Goal: Information Seeking & Learning: Learn about a topic

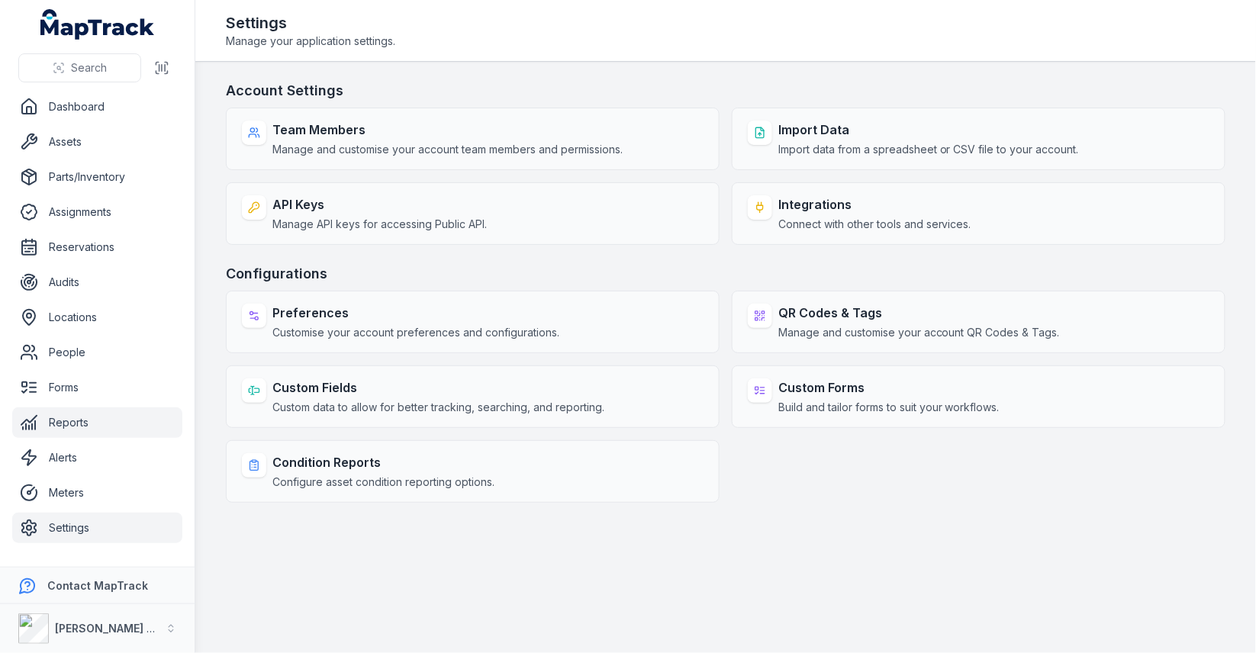
click at [125, 430] on link "Reports" at bounding box center [97, 422] width 170 height 31
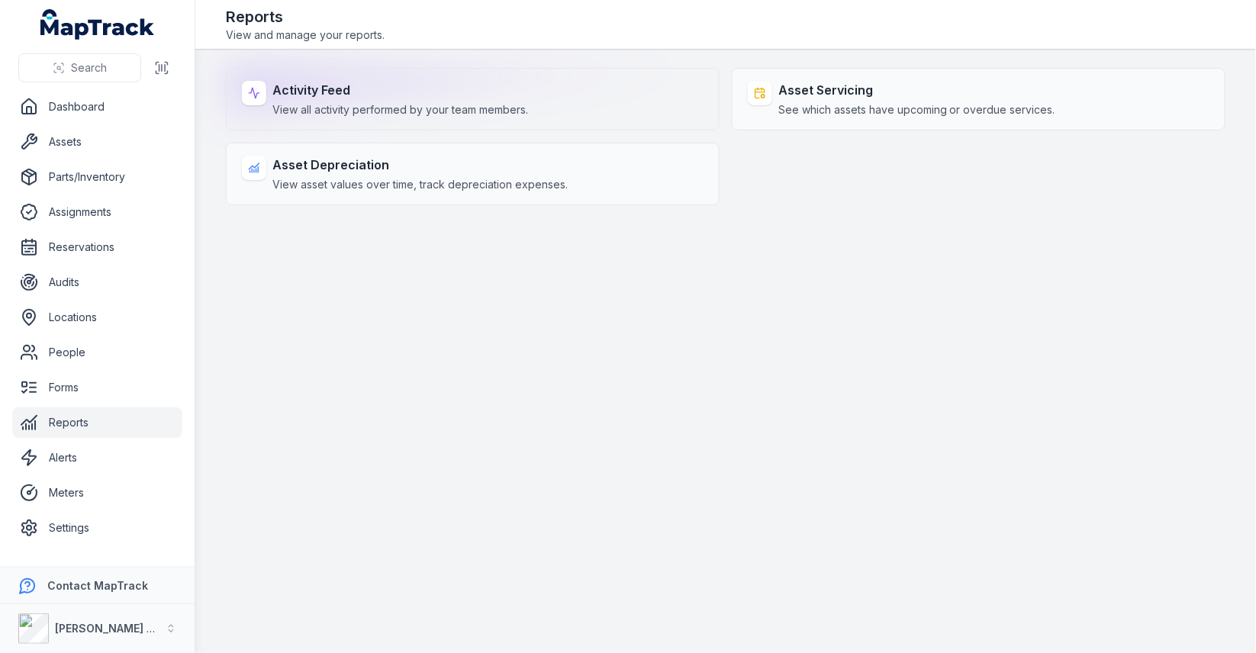
click at [446, 85] on strong "Activity Feed" at bounding box center [400, 90] width 256 height 18
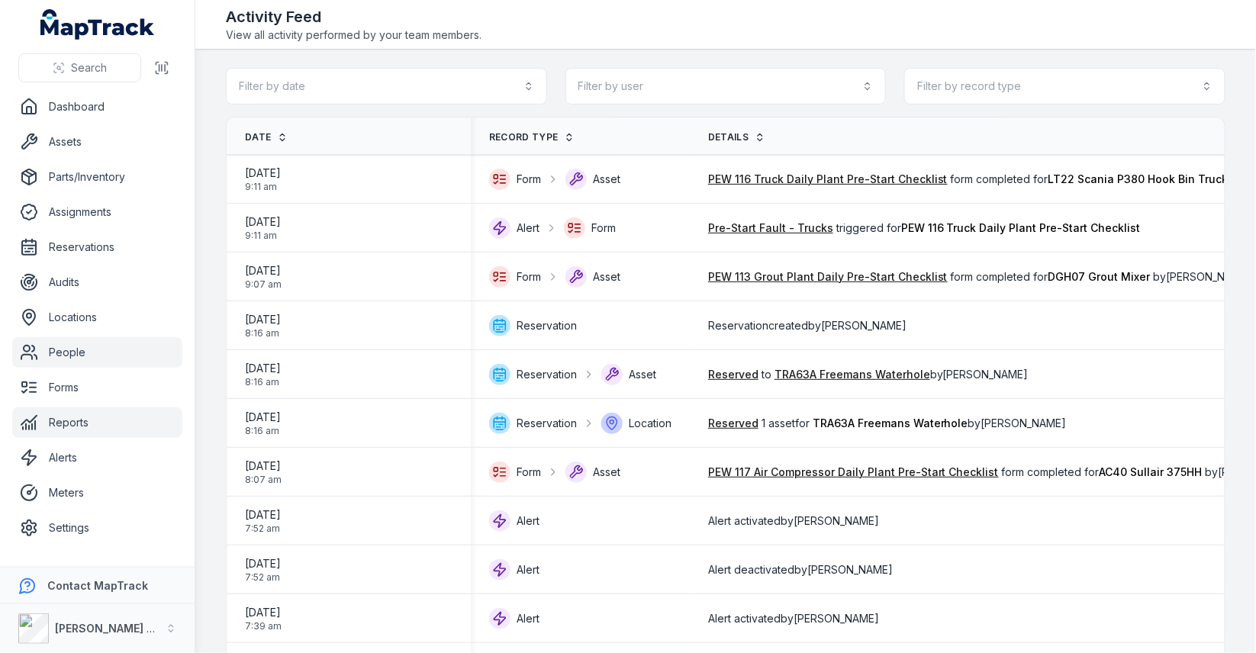
click at [98, 367] on link "People" at bounding box center [97, 352] width 170 height 31
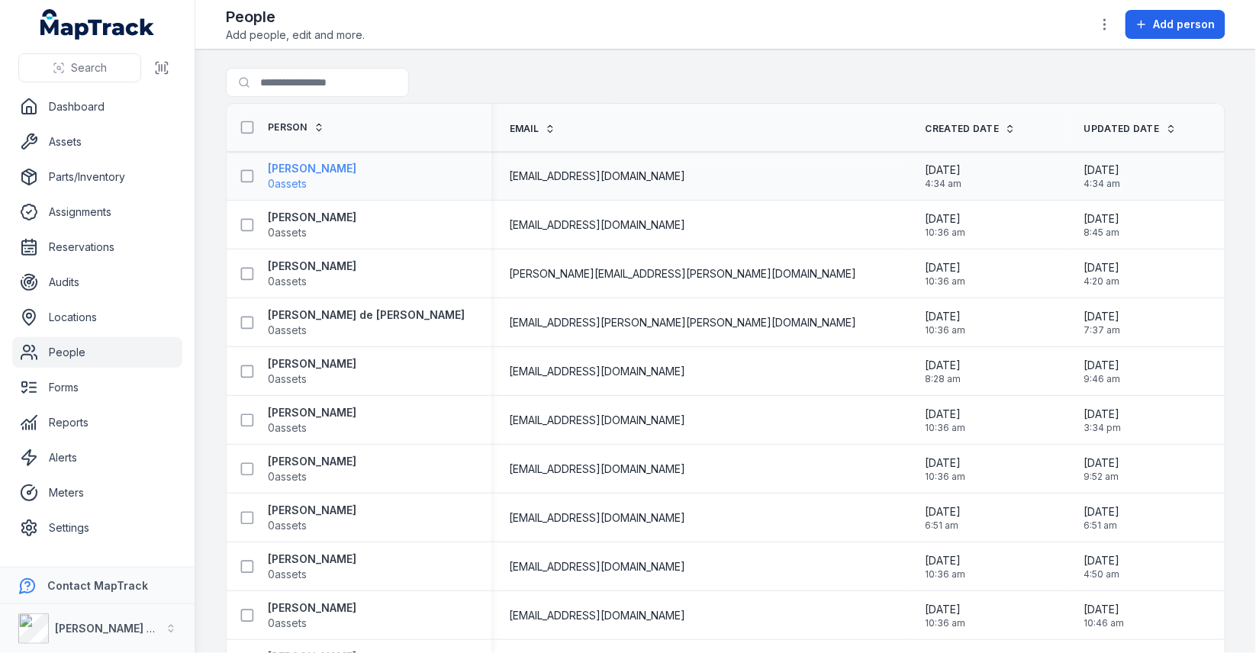
click at [327, 178] on span "0 assets" at bounding box center [312, 183] width 88 height 15
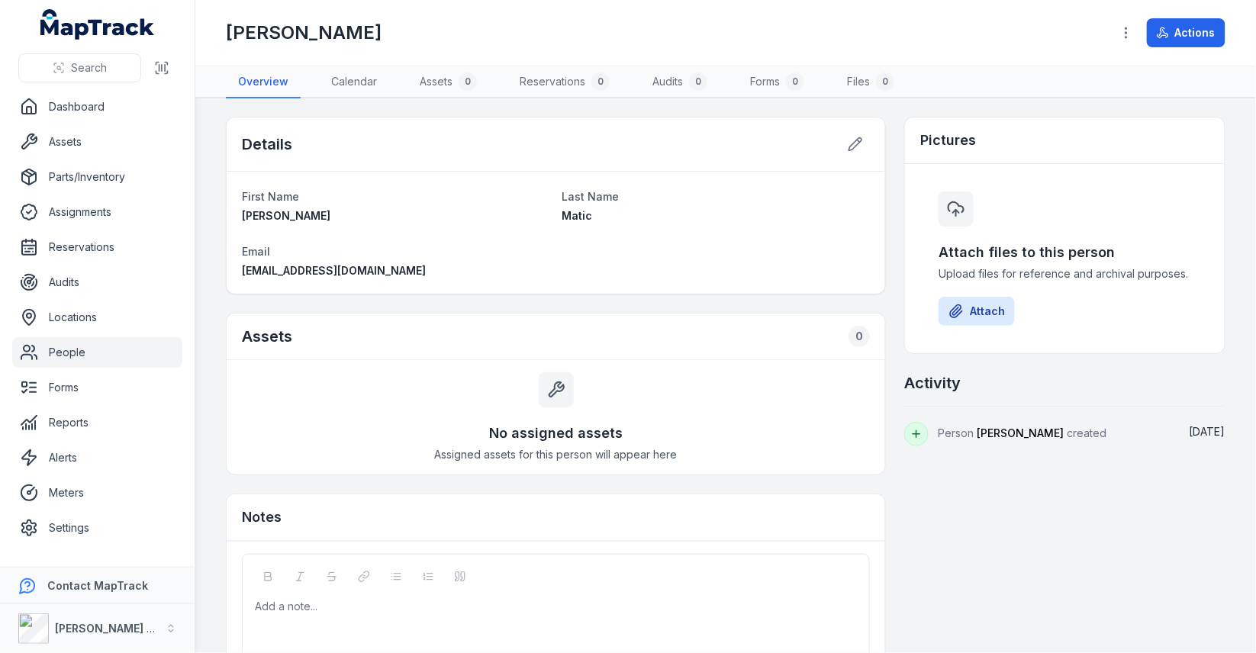
scroll to position [50, 0]
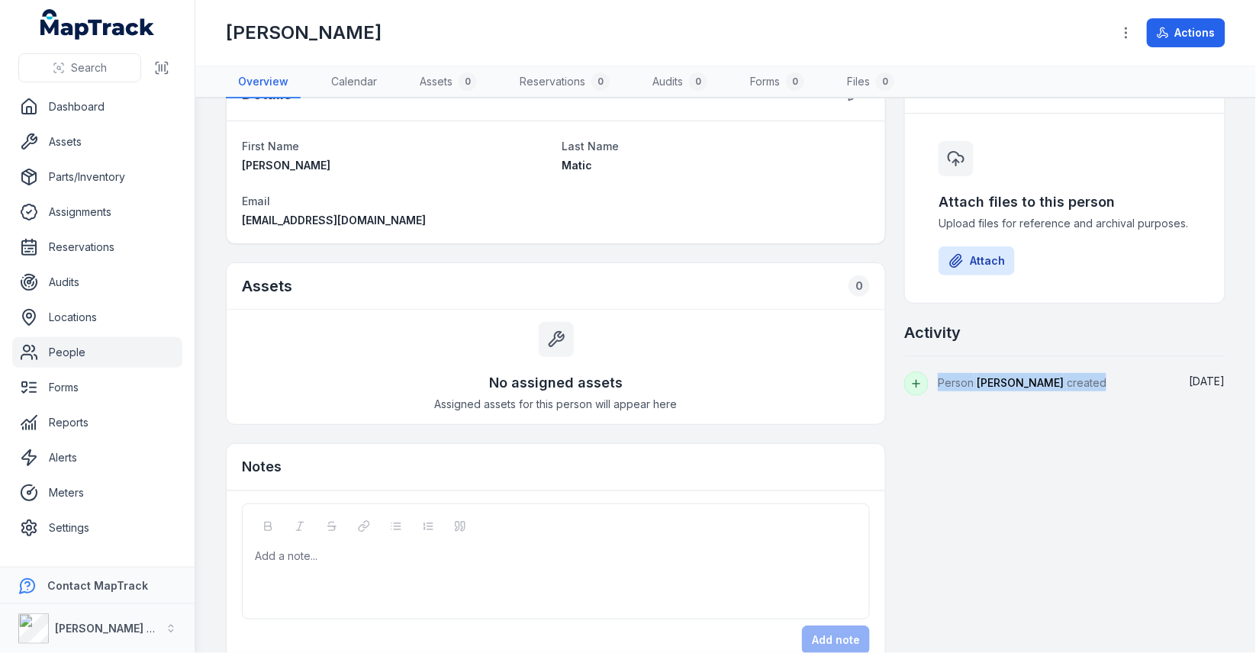
drag, startPoint x: 1147, startPoint y: 381, endPoint x: 935, endPoint y: 381, distance: 212.1
click at [935, 381] on div "Person [PERSON_NAME] created [DATE]" at bounding box center [1064, 384] width 321 height 24
click at [1024, 477] on div "Details First Name [PERSON_NAME] Last Name Matic Email [EMAIL_ADDRESS][DOMAIN_N…" at bounding box center [725, 366] width 999 height 601
click at [1023, 376] on span "[PERSON_NAME]" at bounding box center [1019, 382] width 87 height 13
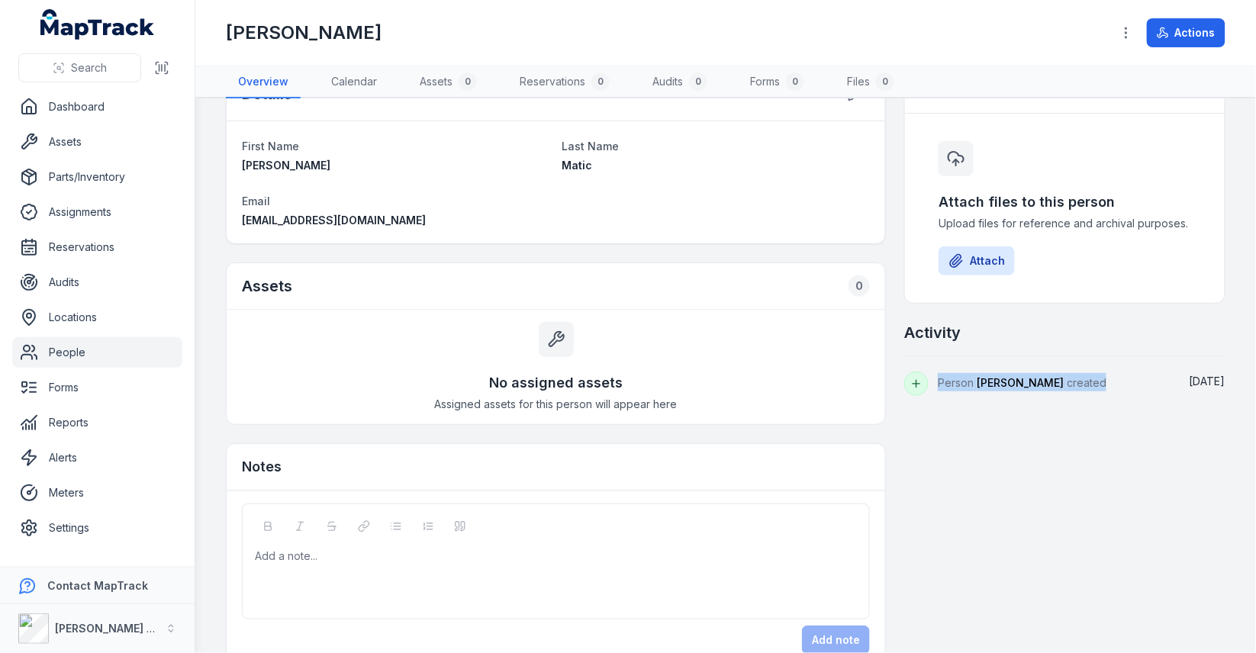
click at [1023, 376] on span "[PERSON_NAME]" at bounding box center [1019, 382] width 87 height 13
click at [1020, 417] on div "Details First Name [PERSON_NAME] Last Name Matic Email [EMAIL_ADDRESS][DOMAIN_N…" at bounding box center [725, 366] width 999 height 601
click at [1023, 387] on div "Person [PERSON_NAME] created" at bounding box center [1053, 384] width 230 height 24
click at [1028, 384] on span "[PERSON_NAME]" at bounding box center [1019, 382] width 87 height 13
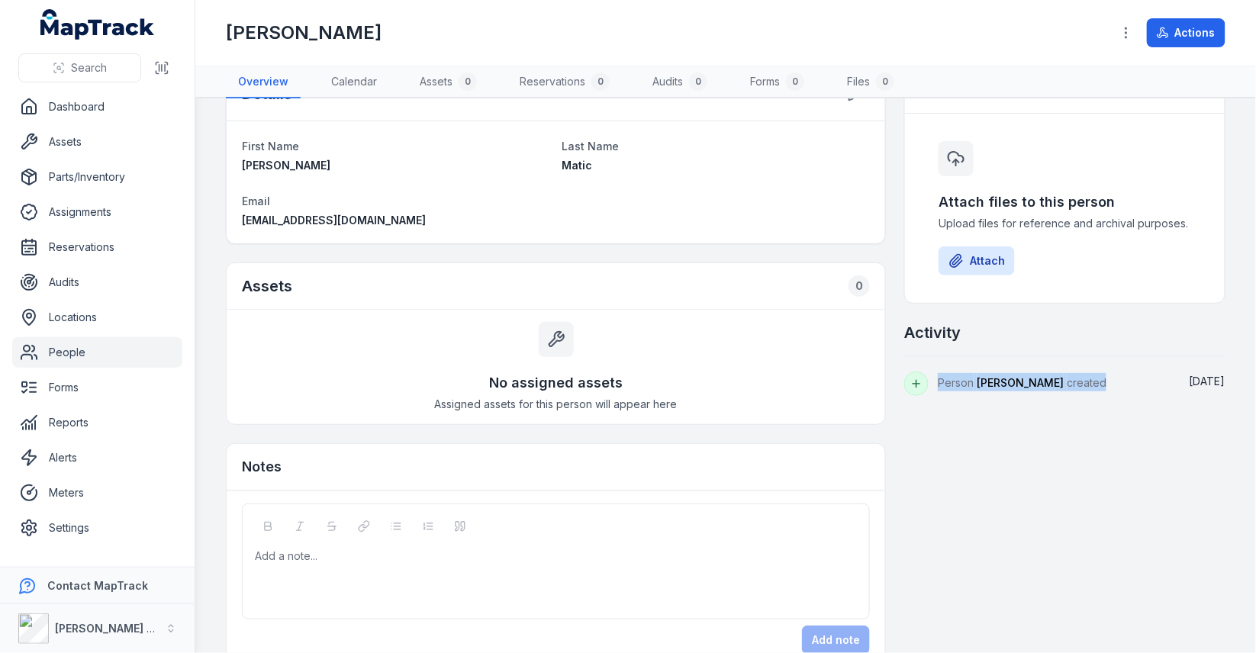
click at [1028, 384] on span "[PERSON_NAME]" at bounding box center [1019, 382] width 87 height 13
click at [1007, 412] on div "Details First Name [PERSON_NAME] Last Name Matic Email [EMAIL_ADDRESS][DOMAIN_N…" at bounding box center [725, 366] width 999 height 601
click at [98, 419] on link "Reports" at bounding box center [97, 422] width 170 height 31
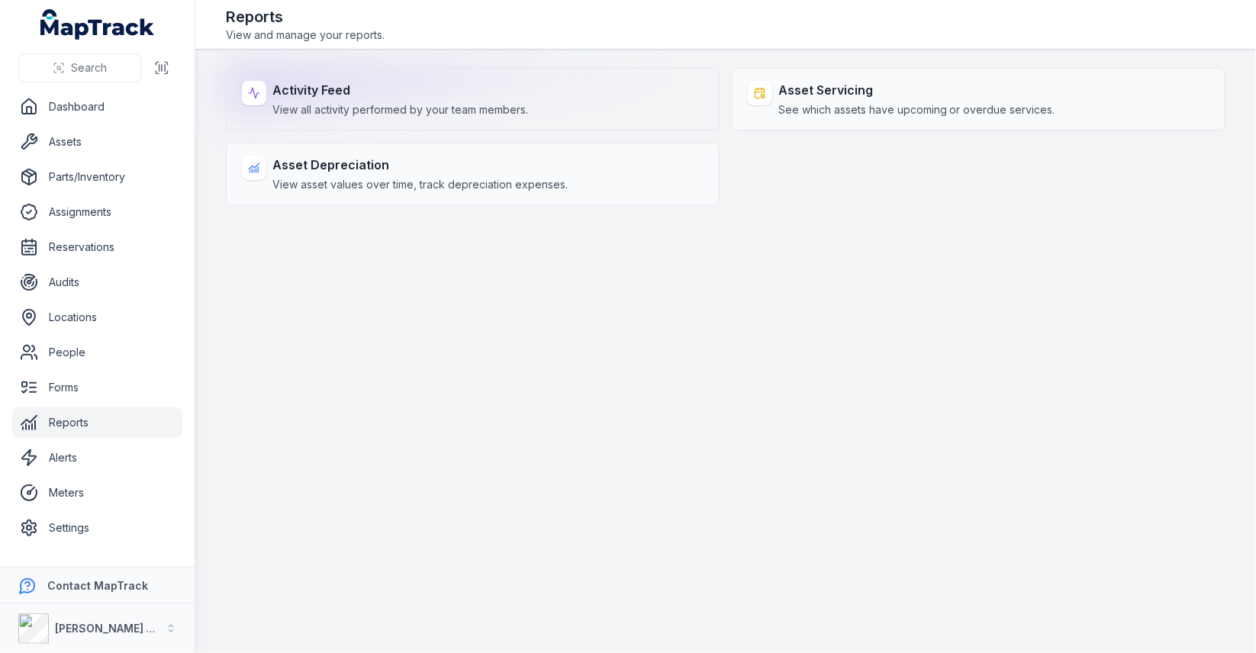
click at [323, 99] on div "Activity Feed View all activity performed by your team members." at bounding box center [400, 99] width 256 height 37
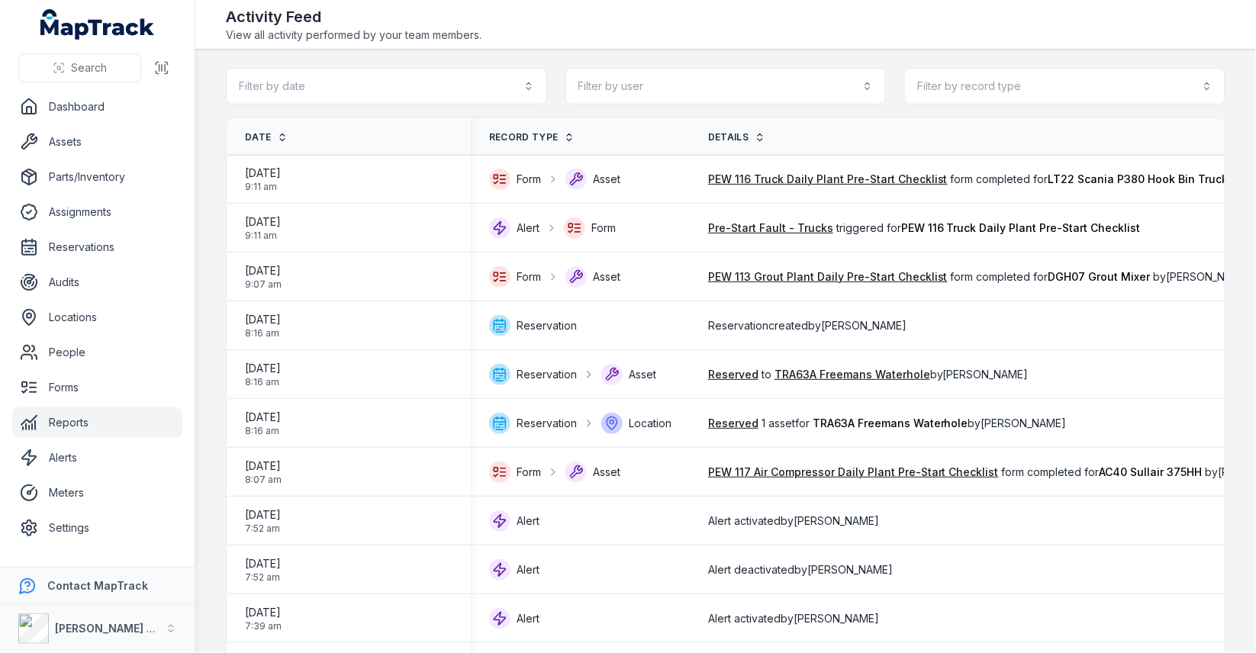
click at [554, 74] on div "Filter by date Filter by user Filter by record type" at bounding box center [725, 86] width 999 height 37
